Goal: Task Accomplishment & Management: Use online tool/utility

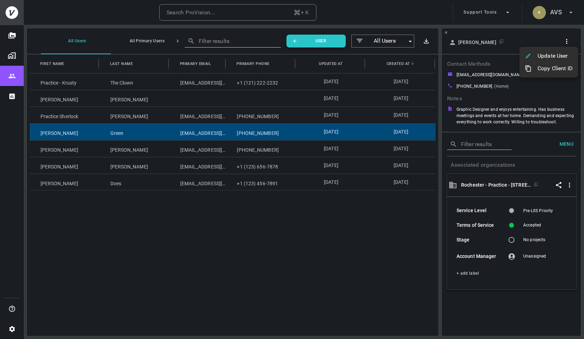
click at [549, 9] on div at bounding box center [292, 169] width 584 height 339
click at [556, 13] on h6 "AVS" at bounding box center [556, 12] width 12 height 10
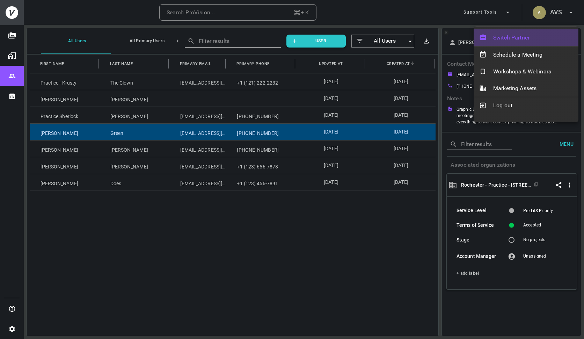
click at [522, 42] on div "Switch Partner" at bounding box center [525, 37] width 105 height 17
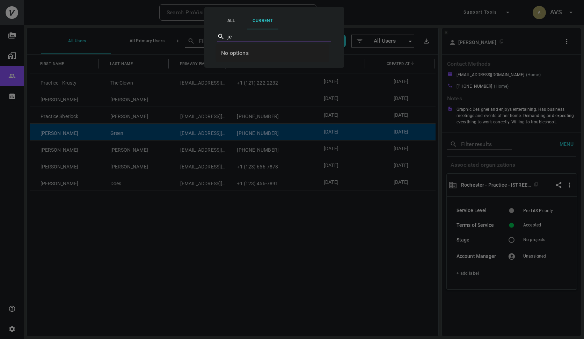
type input "j"
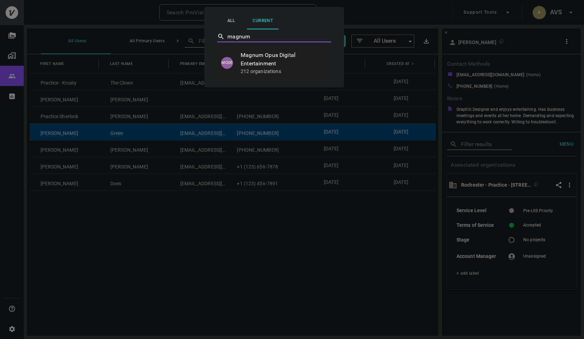
type input "Magnum Opus Digital Entertainment"
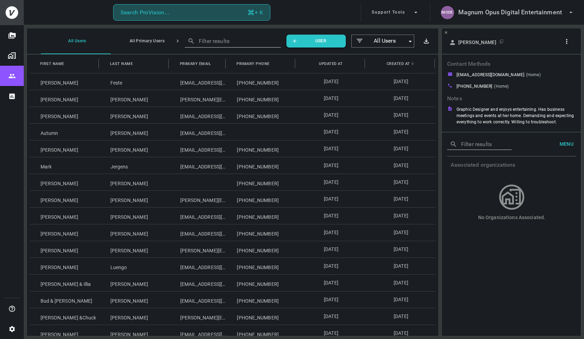
click at [209, 15] on button "Search ProVision... + K" at bounding box center [191, 12] width 157 height 17
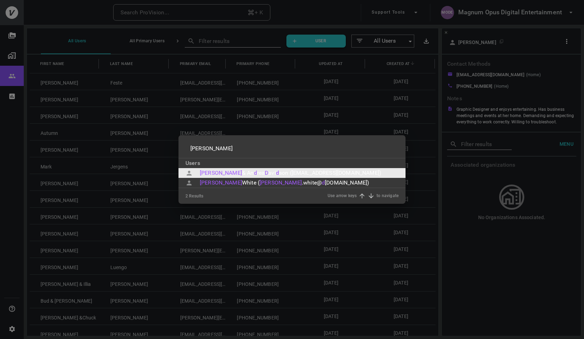
type input "[PERSON_NAME]"
click at [242, 172] on div "& An" at bounding box center [248, 173] width 12 height 8
type input "[PERSON_NAME]"
click at [216, 158] on input "text" at bounding box center [291, 148] width 213 height 20
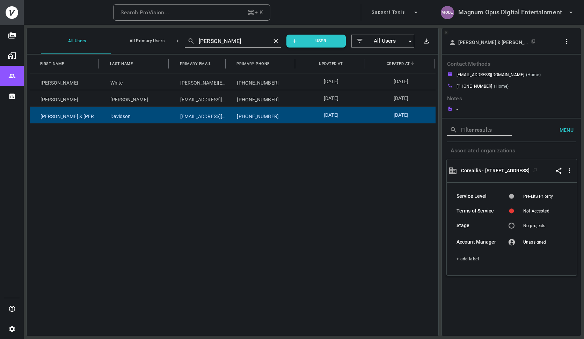
click at [487, 44] on p "[PERSON_NAME] & [PERSON_NAME]" at bounding box center [493, 42] width 70 height 6
click at [567, 41] on icon "button" at bounding box center [566, 41] width 7 height 7
click at [545, 65] on p "Copy Client ID" at bounding box center [554, 66] width 35 height 8
